Goal: Find specific page/section: Find specific page/section

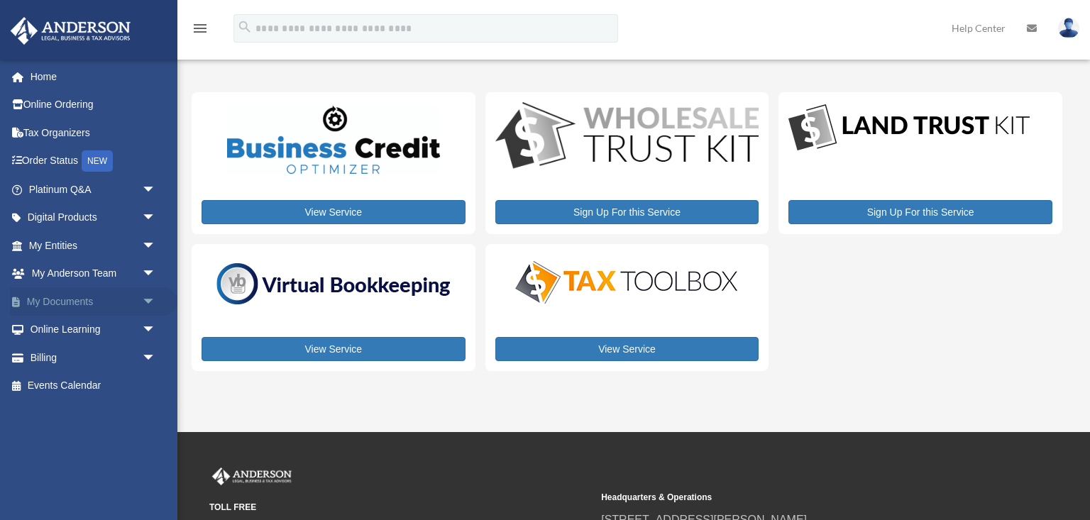
click at [142, 297] on span "arrow_drop_down" at bounding box center [156, 301] width 28 height 29
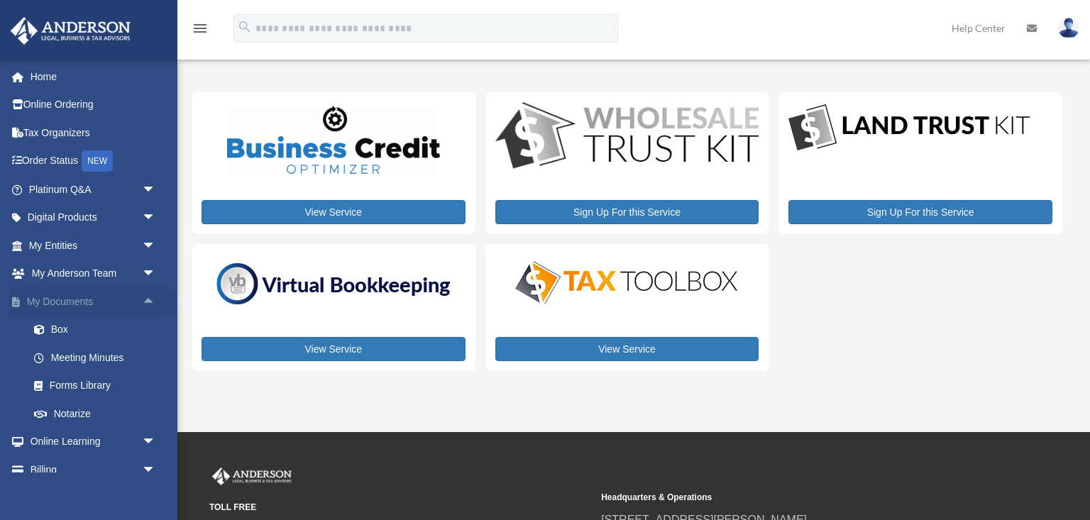
click at [147, 304] on span "arrow_drop_up" at bounding box center [156, 301] width 28 height 29
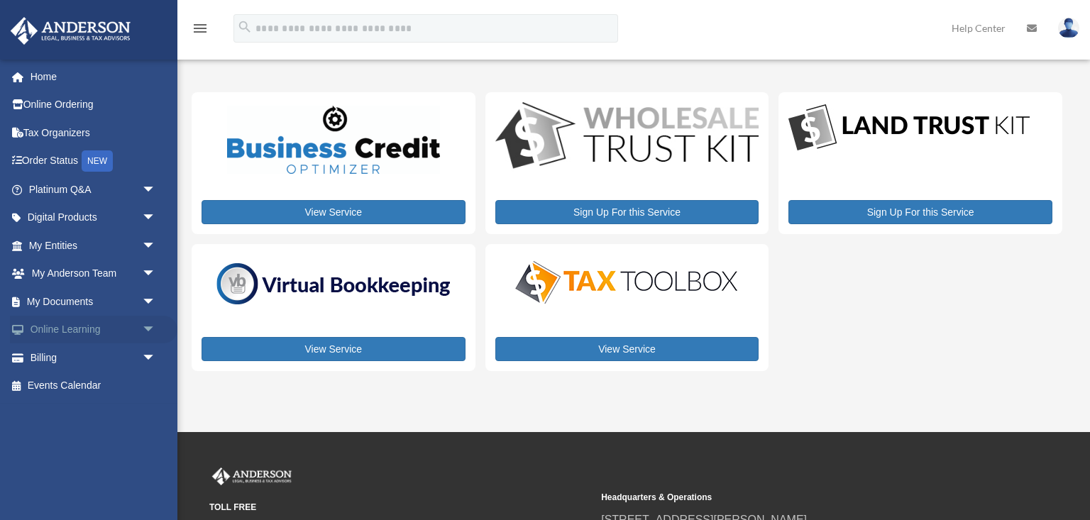
click at [143, 332] on span "arrow_drop_down" at bounding box center [156, 330] width 28 height 29
click at [143, 332] on span "arrow_drop_up" at bounding box center [156, 330] width 28 height 29
click at [146, 280] on span "arrow_drop_down" at bounding box center [156, 274] width 28 height 29
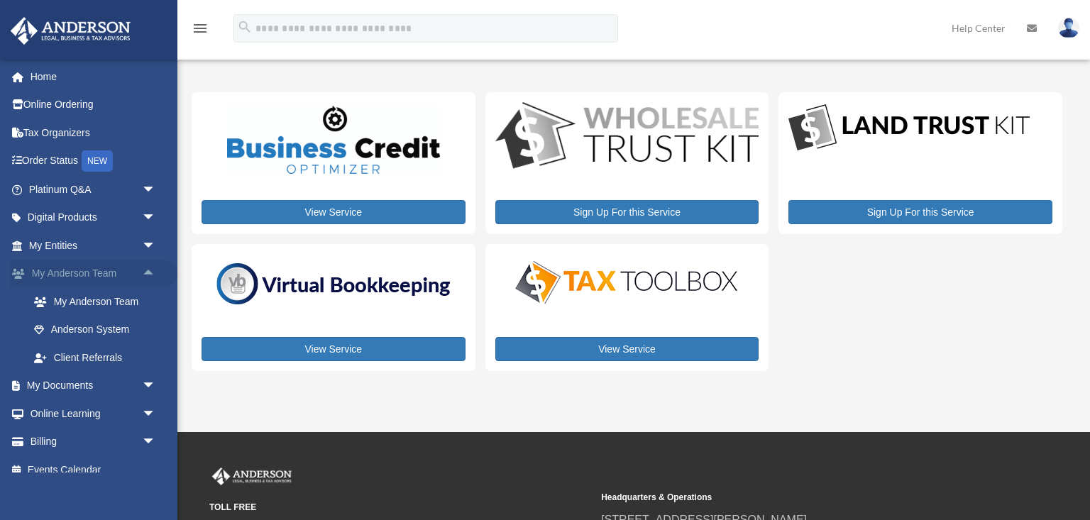
click at [146, 280] on span "arrow_drop_up" at bounding box center [156, 274] width 28 height 29
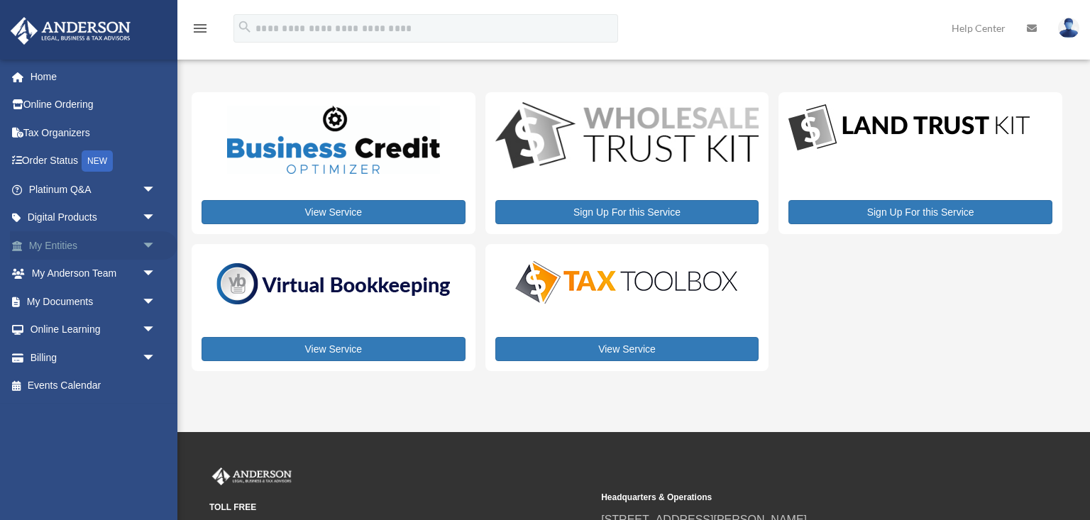
click at [146, 251] on span "arrow_drop_down" at bounding box center [156, 245] width 28 height 29
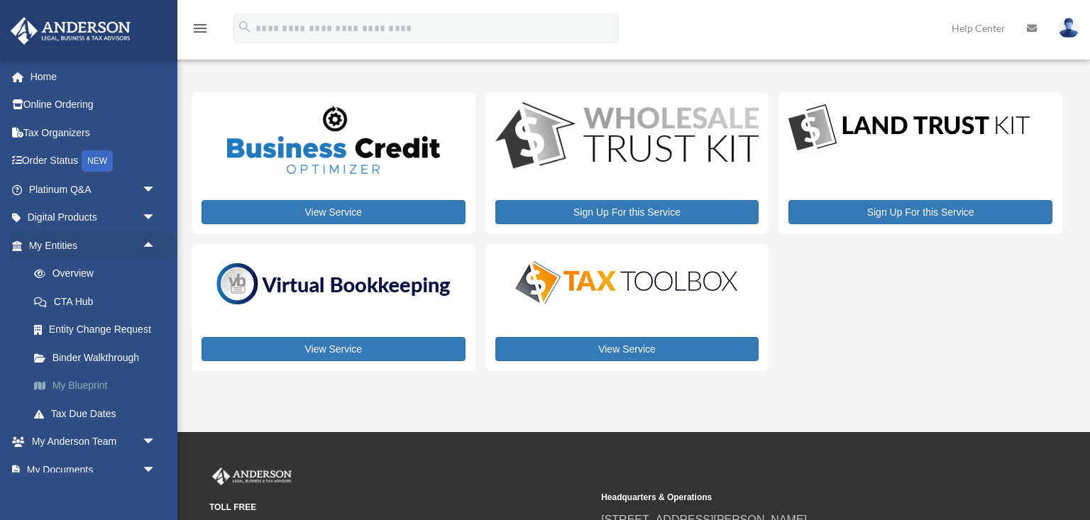
click at [103, 381] on link "My Blueprint" at bounding box center [99, 386] width 158 height 28
